Goal: Task Accomplishment & Management: Use online tool/utility

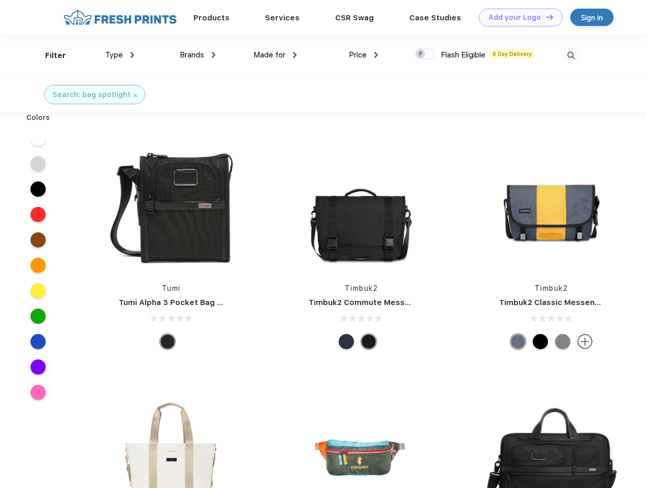
click at [517, 17] on link "Add your Logo Design Tool" at bounding box center [521, 18] width 84 height 18
click at [0, 0] on div "Design Tool" at bounding box center [0, 0] width 0 height 0
click at [545, 17] on link "Add your Logo Design Tool" at bounding box center [521, 18] width 84 height 18
click at [49, 55] on div "Filter" at bounding box center [55, 56] width 21 height 12
click at [120, 55] on span "Type" at bounding box center [114, 54] width 18 height 9
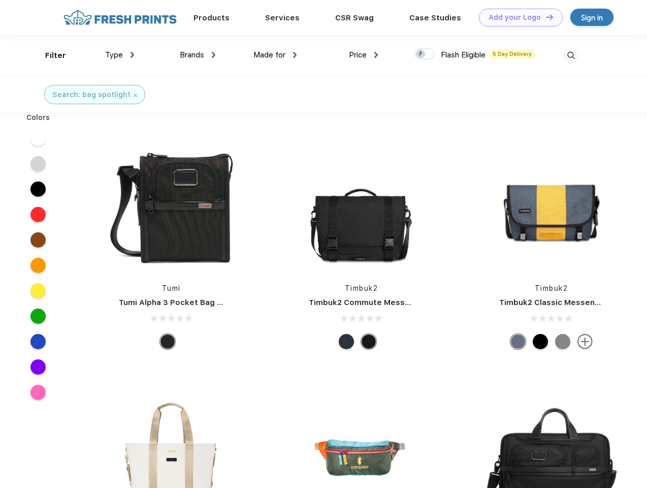
click at [198, 55] on span "Brands" at bounding box center [192, 54] width 24 height 9
click at [275, 55] on span "Made for" at bounding box center [269, 54] width 32 height 9
click at [364, 55] on span "Price" at bounding box center [358, 54] width 18 height 9
click at [425, 54] on div at bounding box center [424, 53] width 20 height 11
click at [421, 54] on input "checkbox" at bounding box center [417, 51] width 7 height 7
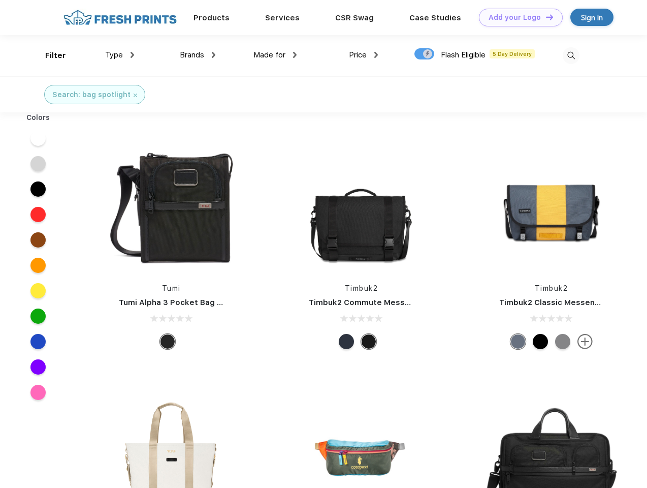
click at [571, 55] on img at bounding box center [571, 55] width 17 height 17
